Goal: Task Accomplishment & Management: Use online tool/utility

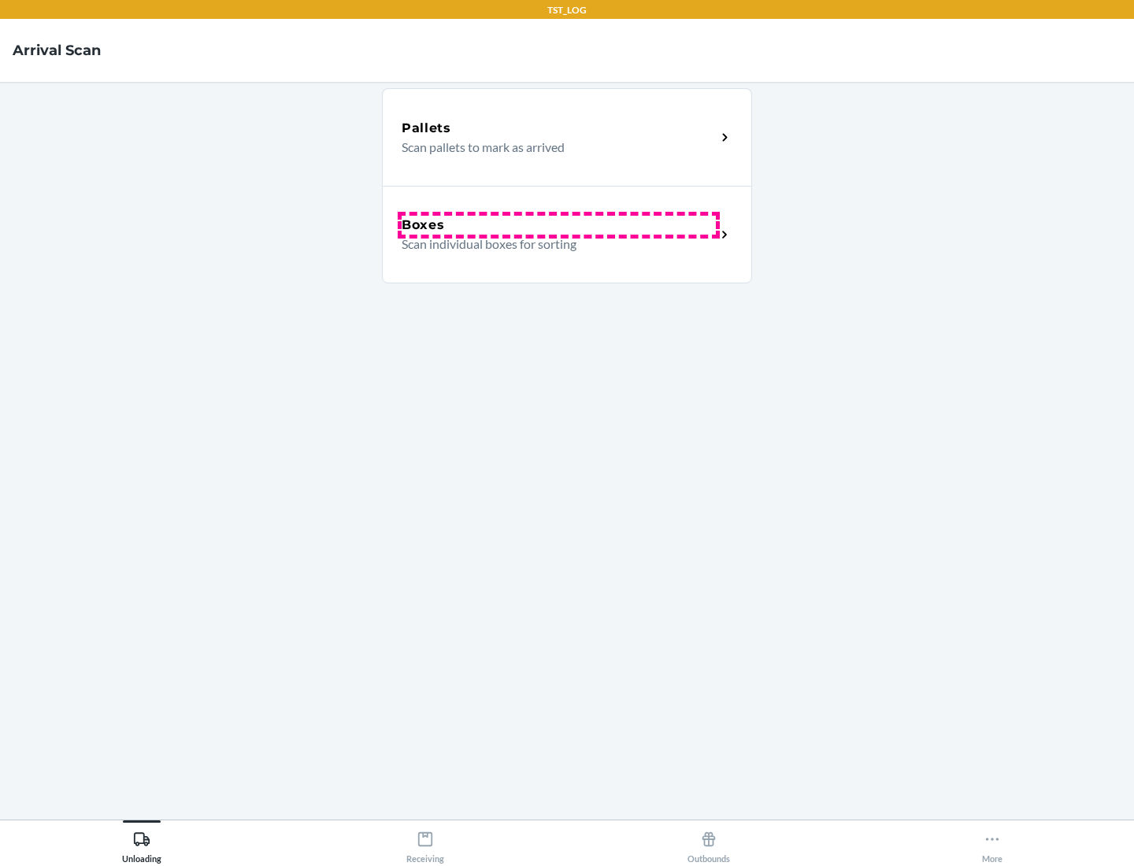
click at [558, 225] on div "Boxes" at bounding box center [559, 225] width 314 height 19
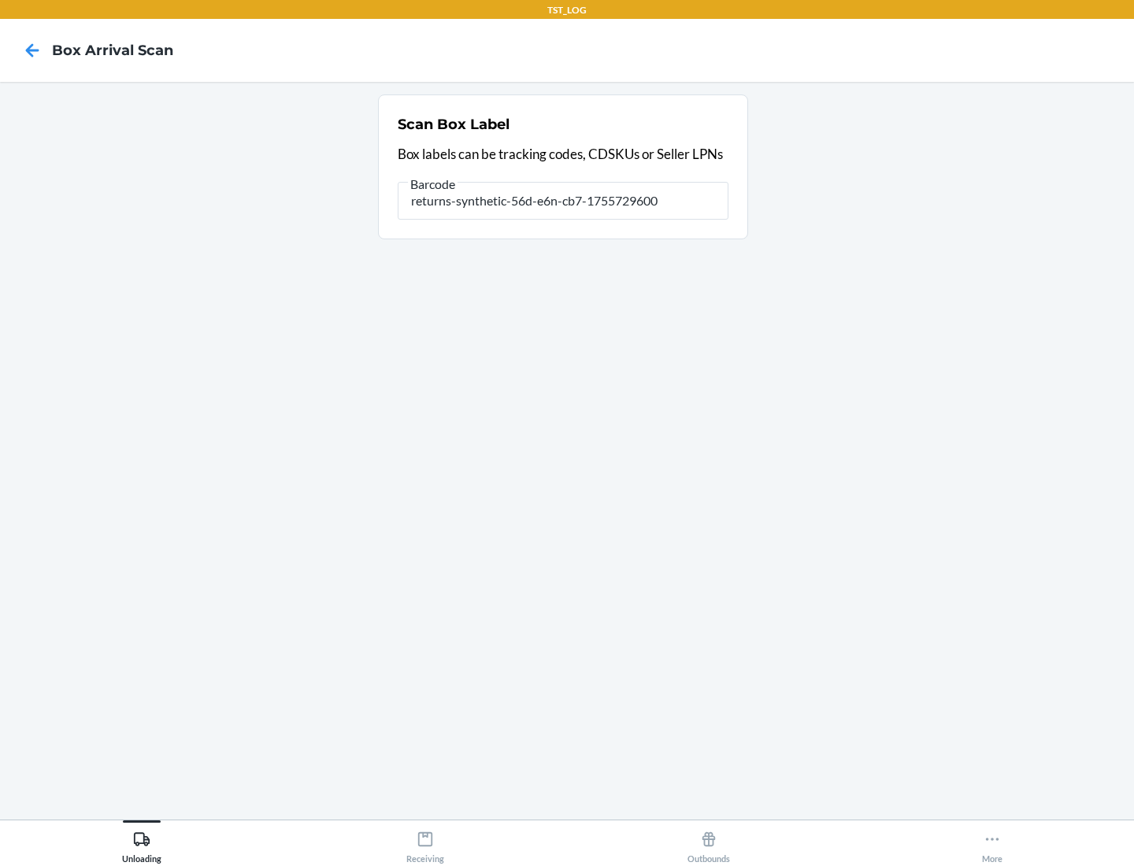
type input "returns-synthetic-56d-e6n-cb7-1755729600"
